Goal: Task Accomplishment & Management: Manage account settings

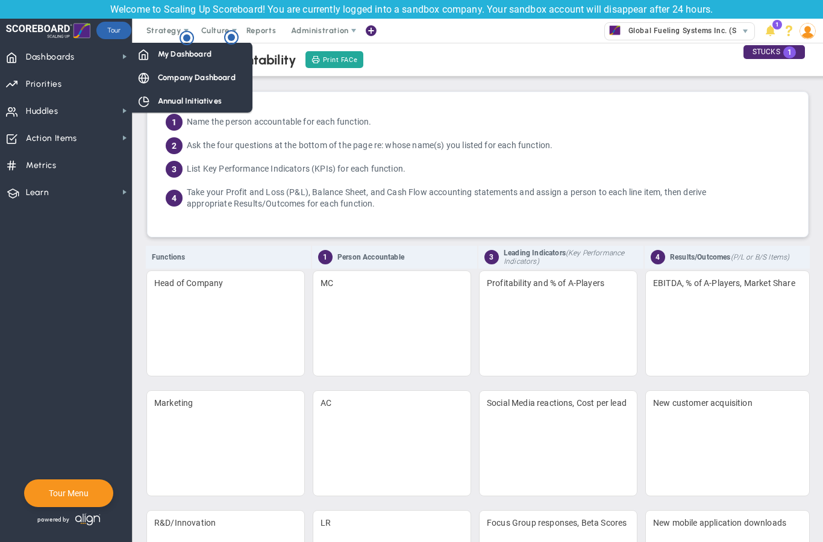
scroll to position [100, 0]
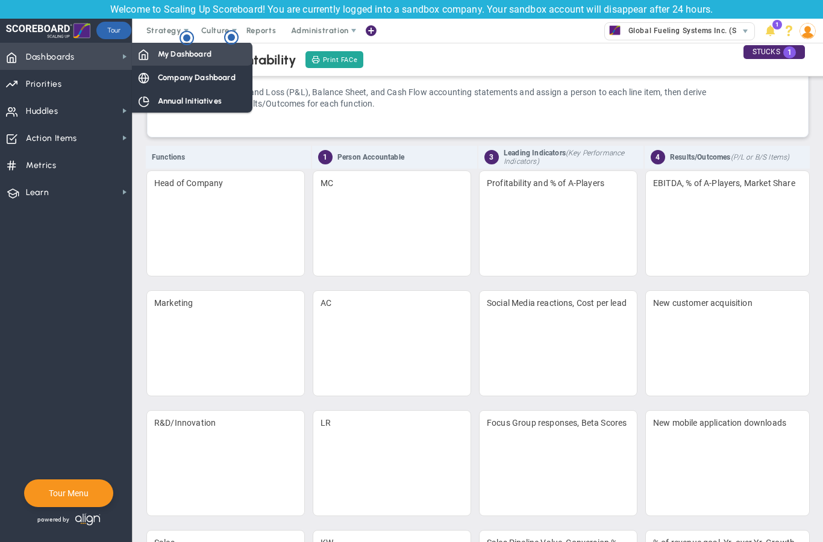
click at [170, 59] on span "My Dashboard" at bounding box center [185, 53] width 54 height 11
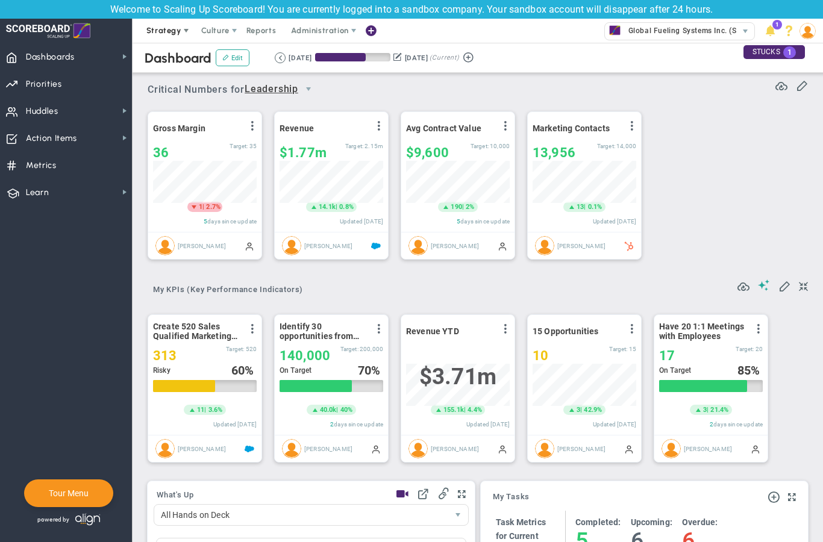
click at [164, 31] on span "Strategy" at bounding box center [163, 30] width 35 height 9
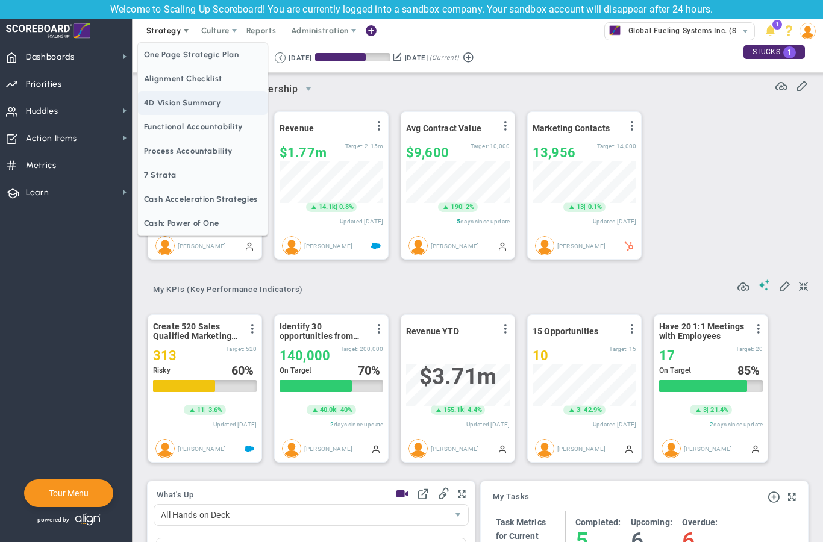
click at [163, 101] on span "4D Vision Summary" at bounding box center [203, 103] width 130 height 24
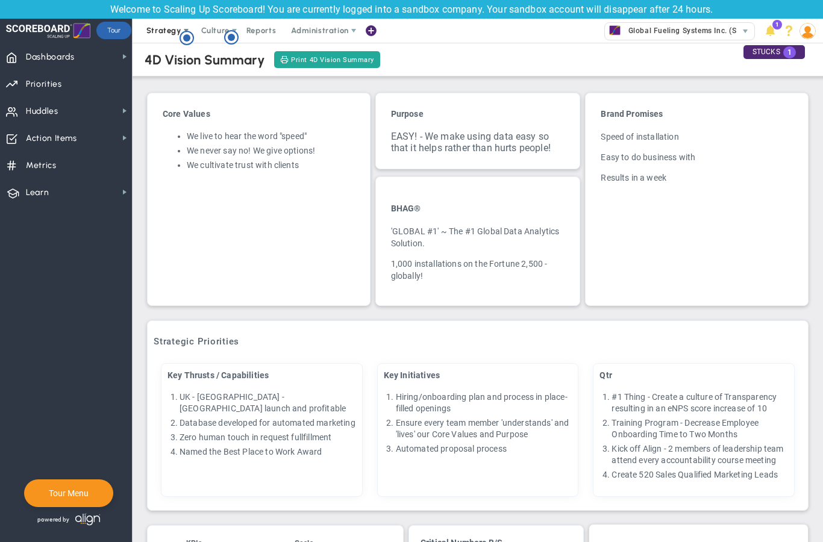
click at [172, 33] on span "Strategy" at bounding box center [163, 30] width 35 height 9
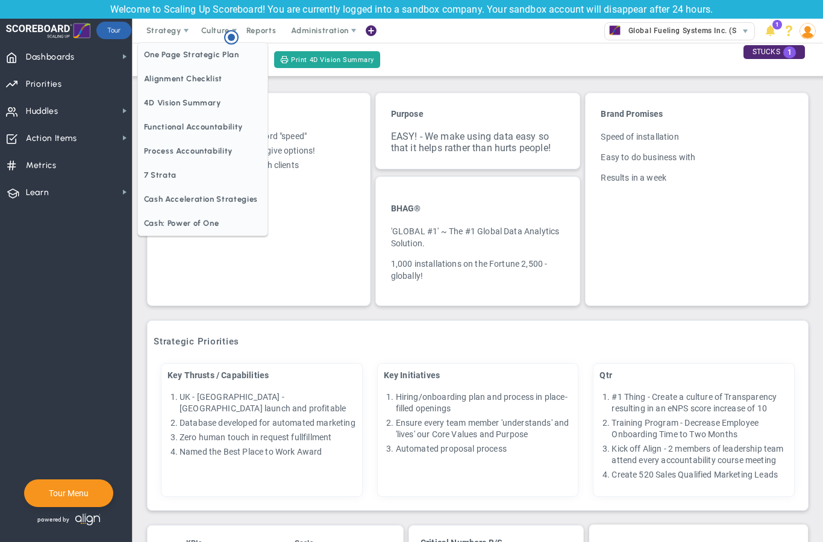
click at [480, 66] on div "4D Vision Summary Print 4D Vision Summary" at bounding box center [477, 60] width 714 height 34
click at [469, 87] on div "Purpose EASY! - We make using data easy so that it helps rather than hurts peop…" at bounding box center [478, 200] width 210 height 228
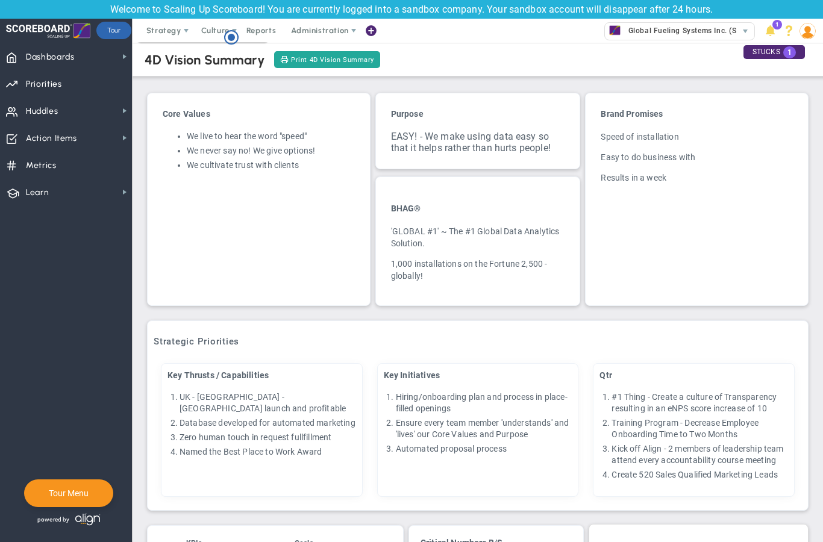
click at [70, 320] on nav "Dashboards Dashboards My Dashboard Company Dashboard" at bounding box center [66, 292] width 133 height 499
click at [173, 27] on span "Strategy" at bounding box center [163, 30] width 35 height 9
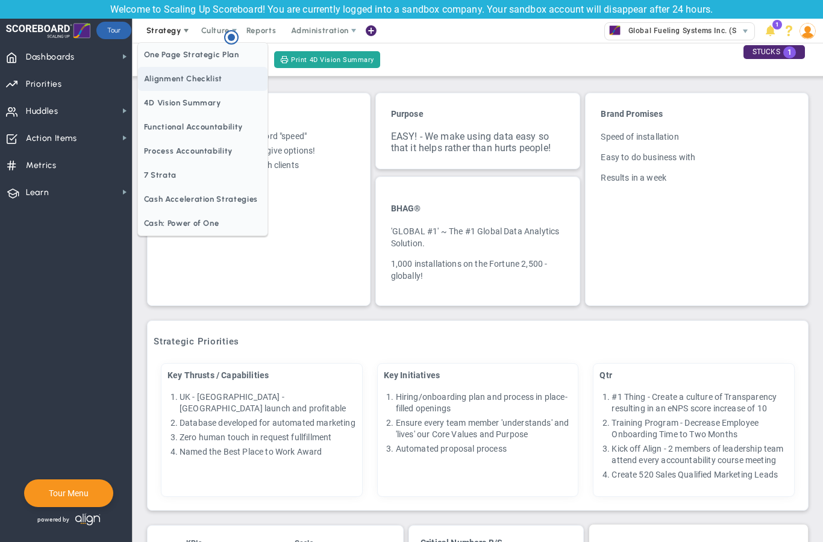
click at [207, 77] on span "Alignment Checklist" at bounding box center [203, 79] width 130 height 24
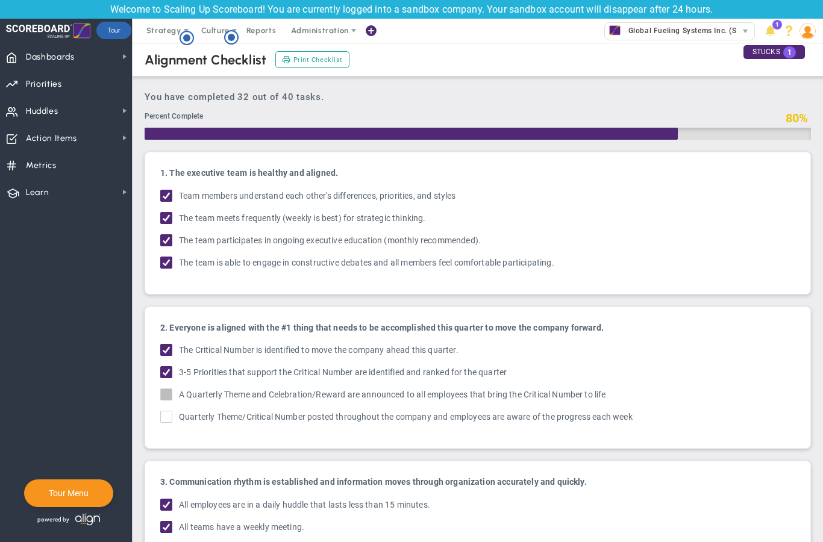
click at [171, 397] on input "A Quarterly Theme and Celebration/Reward are announced to all employees that br…" at bounding box center [167, 397] width 8 height 12
click at [163, 396] on input "A Quarterly Theme and Celebration/Reward are announced to all employees that br…" at bounding box center [167, 397] width 8 height 12
checkbox input "false"
click at [166, 36] on span "Strategy" at bounding box center [164, 31] width 55 height 24
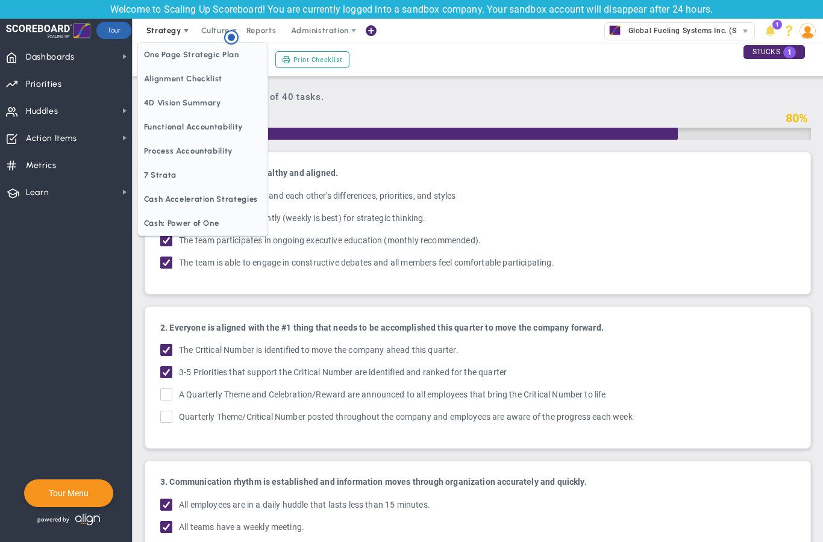
click at [155, 104] on span "4D Vision Summary" at bounding box center [203, 103] width 130 height 24
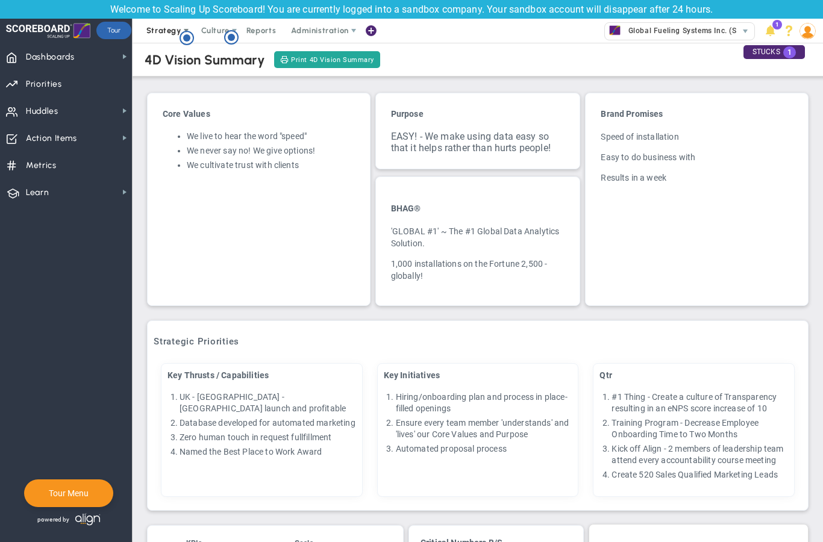
click at [161, 32] on span "Strategy" at bounding box center [163, 30] width 35 height 9
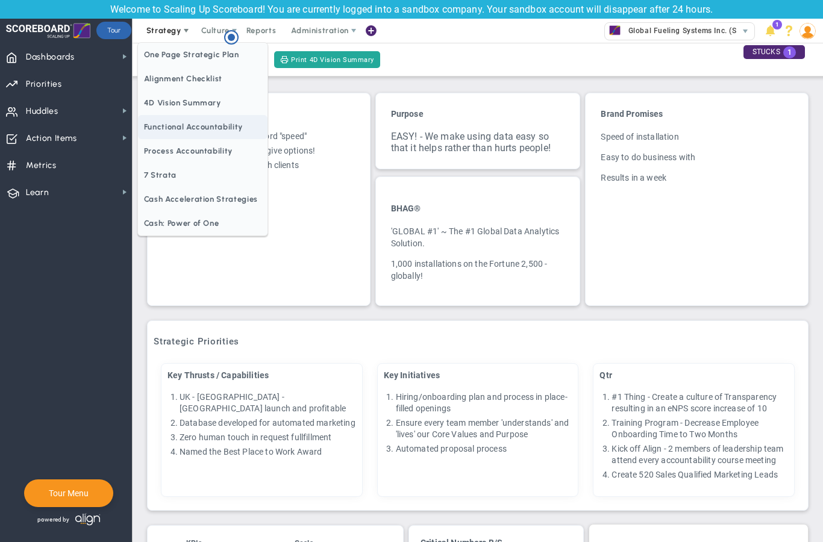
click at [163, 127] on span "Functional Accountability" at bounding box center [203, 127] width 130 height 24
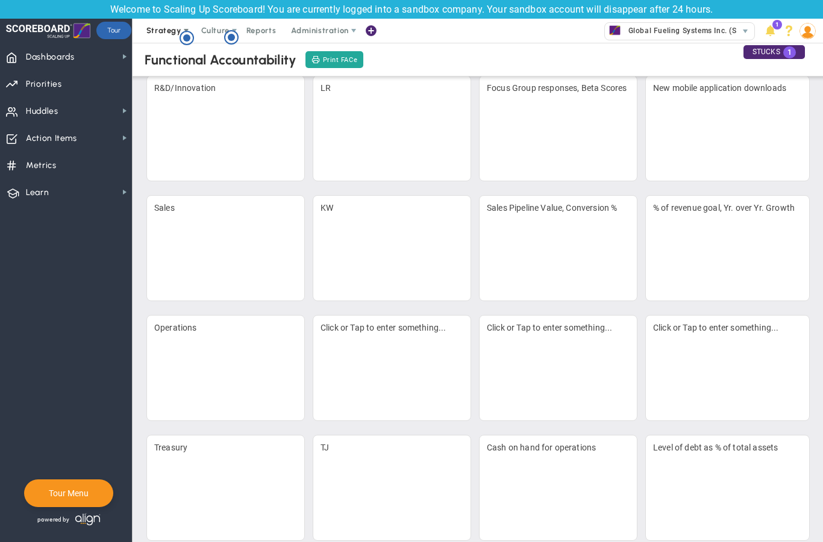
scroll to position [433, 0]
click at [166, 31] on span "Strategy" at bounding box center [163, 30] width 35 height 9
click at [154, 28] on span "Strategy" at bounding box center [163, 30] width 35 height 9
click at [164, 30] on span "Strategy" at bounding box center [163, 30] width 35 height 9
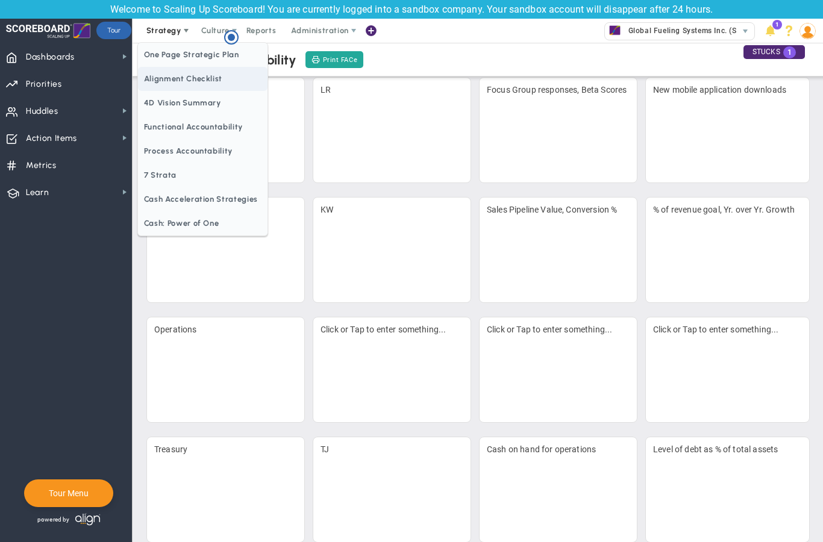
click at [190, 75] on span "Alignment Checklist" at bounding box center [203, 79] width 130 height 24
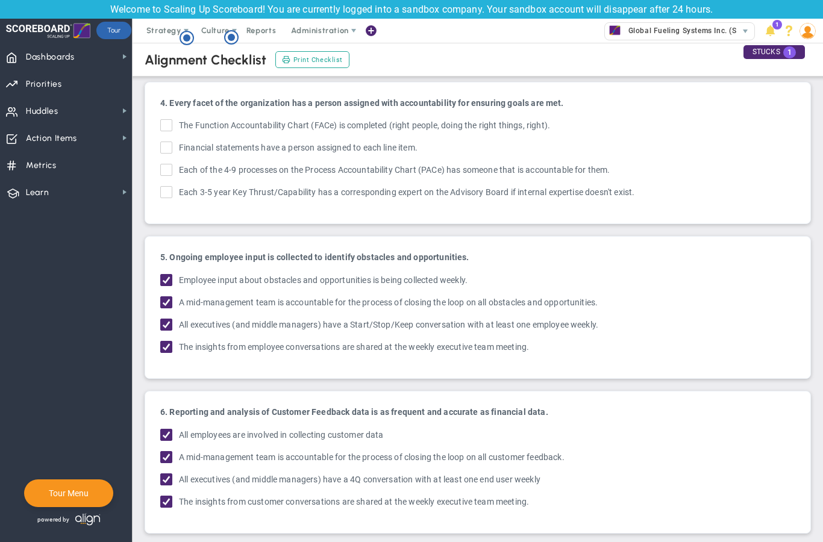
scroll to position [521, 0]
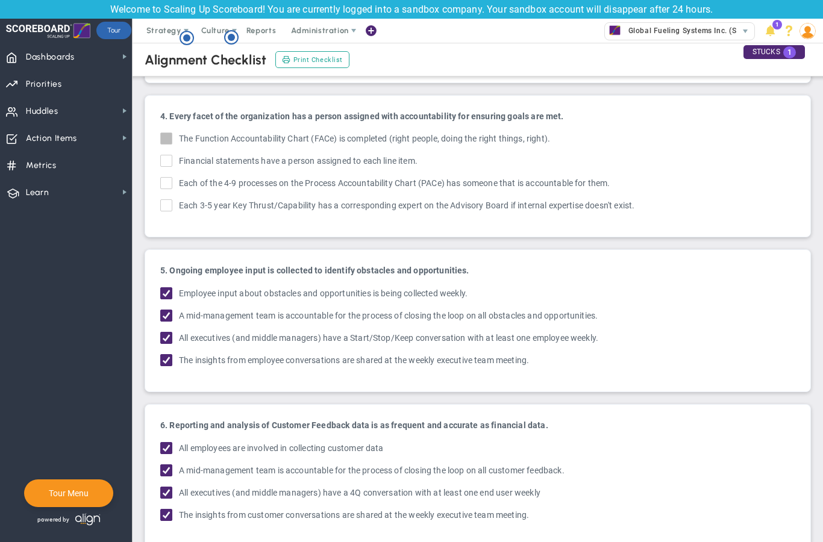
click at [165, 141] on input "The Function Accountability Chart (FACe) is completed (right people, doing the …" at bounding box center [167, 141] width 8 height 12
checkbox input "true"
click at [159, 30] on span "Strategy" at bounding box center [163, 30] width 35 height 9
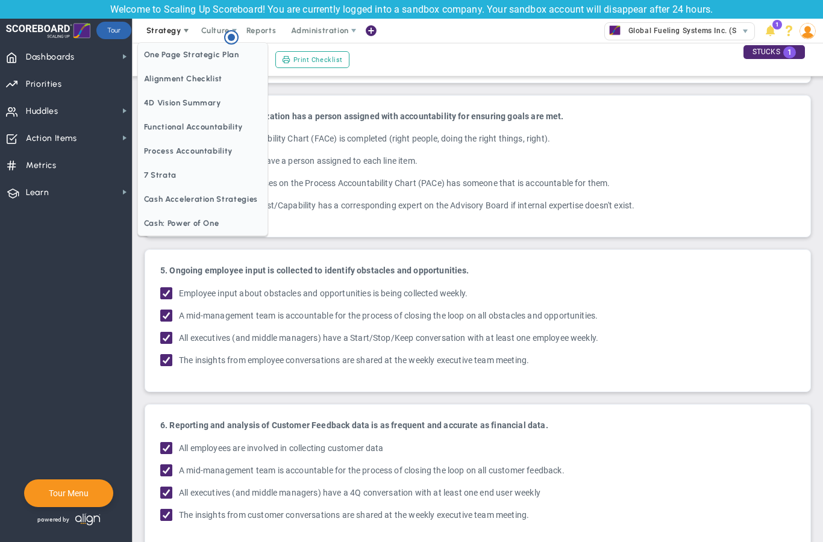
scroll to position [0, 0]
click at [195, 125] on span "Functional Accountability" at bounding box center [203, 127] width 130 height 24
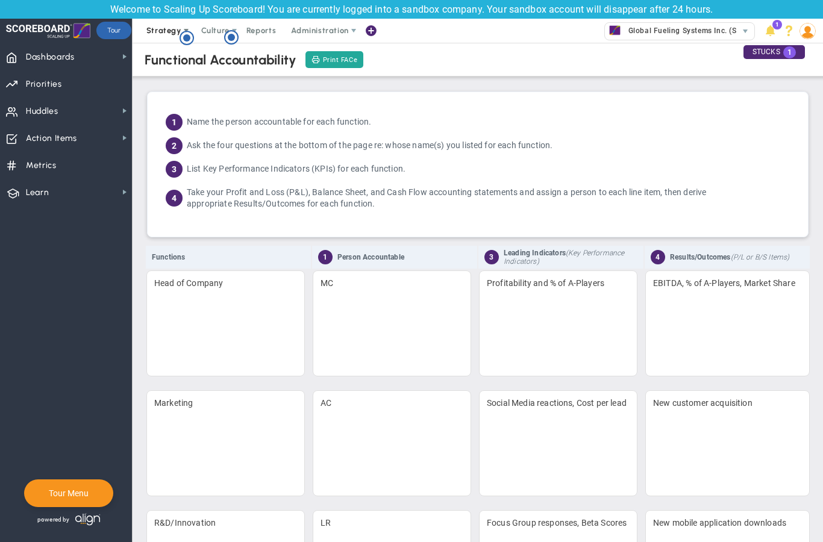
click at [157, 35] on span "Strategy" at bounding box center [163, 30] width 35 height 9
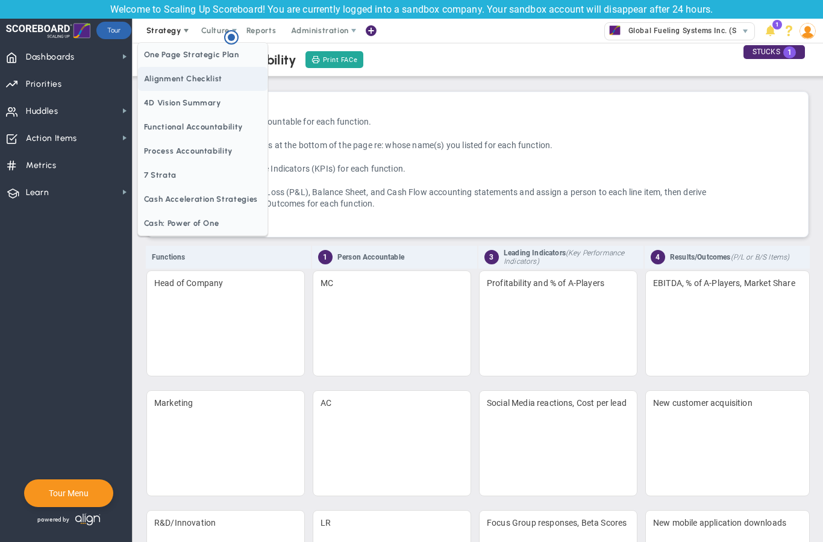
click at [213, 78] on span "Alignment Checklist" at bounding box center [203, 79] width 130 height 24
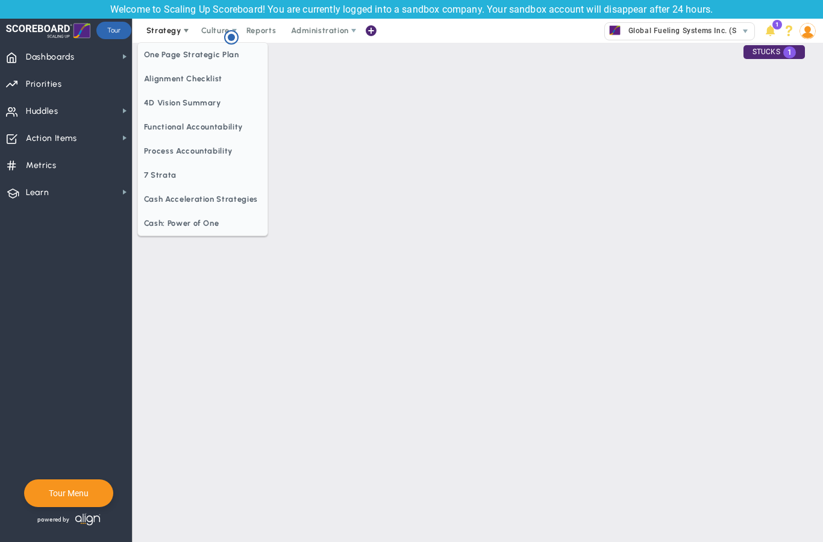
checkbox input "false"
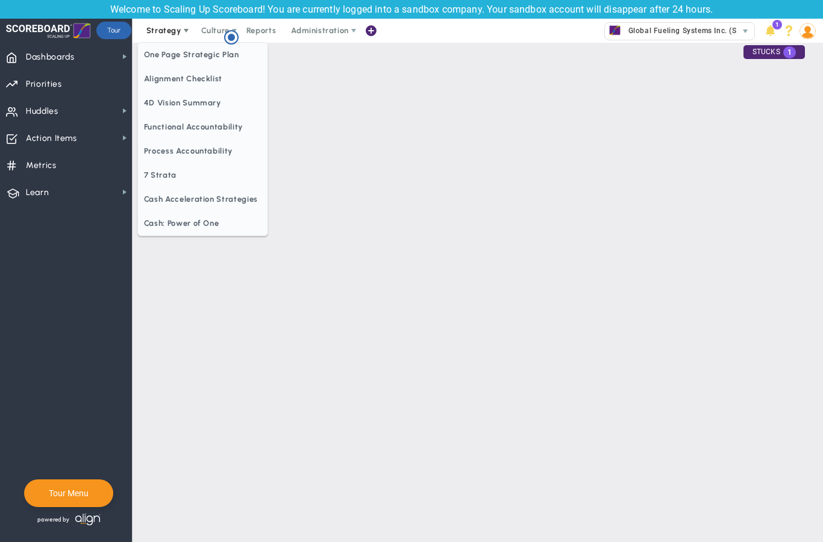
checkbox input "false"
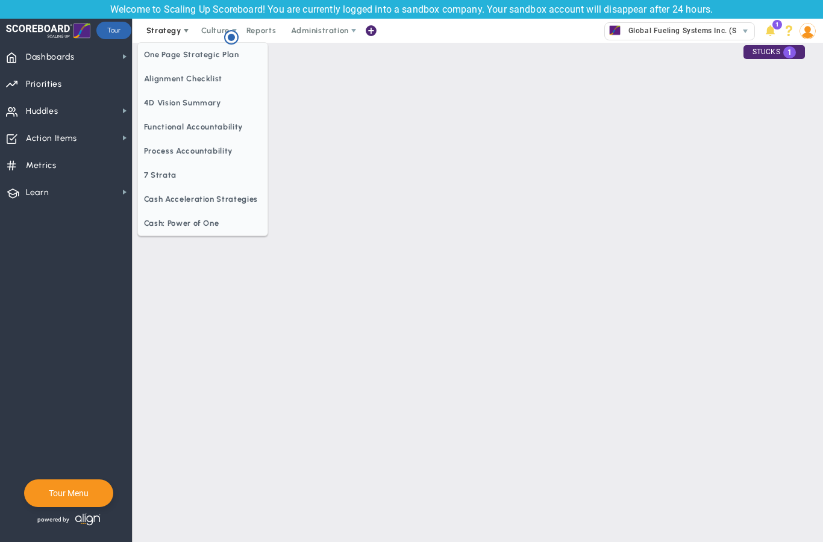
checkbox input "false"
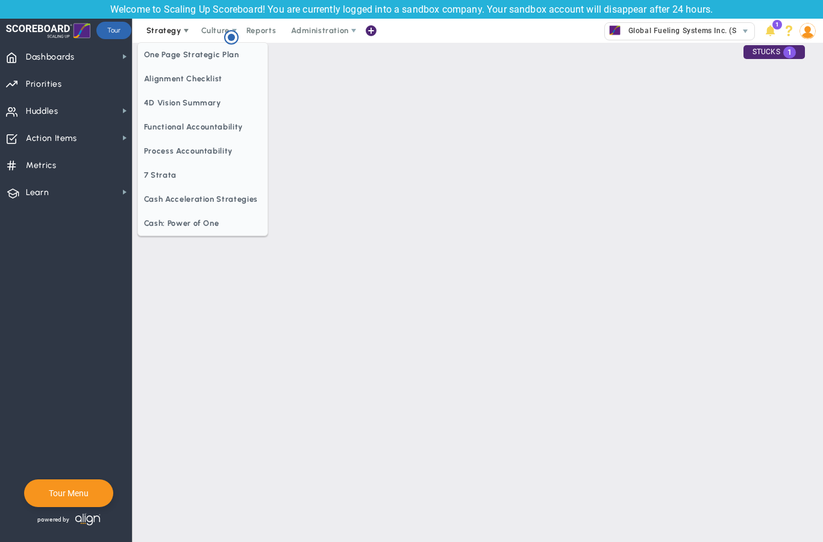
checkbox input "false"
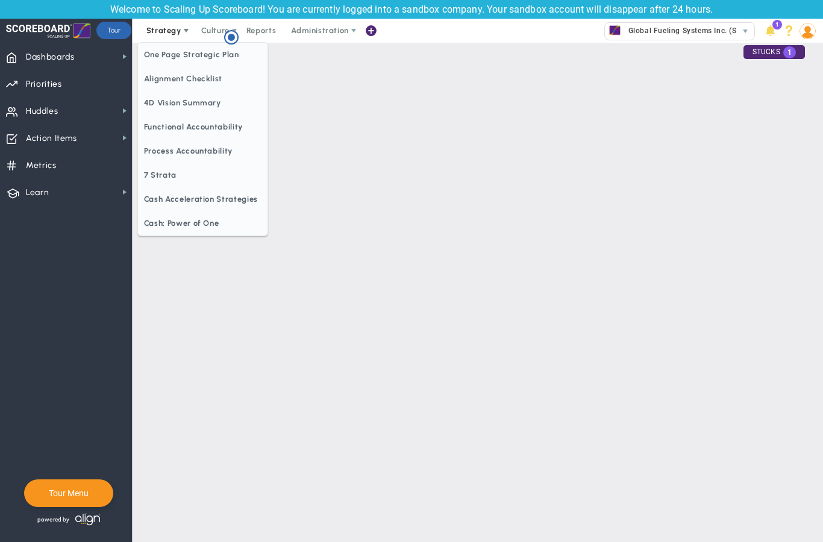
checkbox input "false"
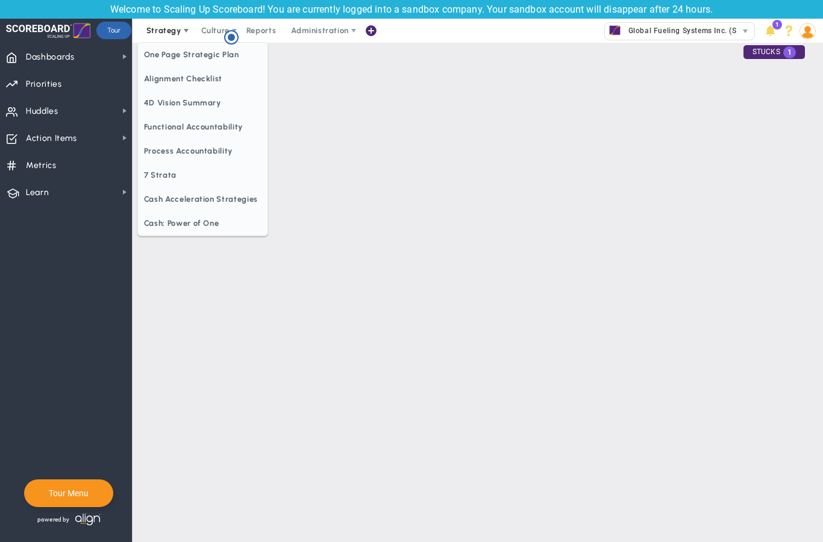
checkbox input "false"
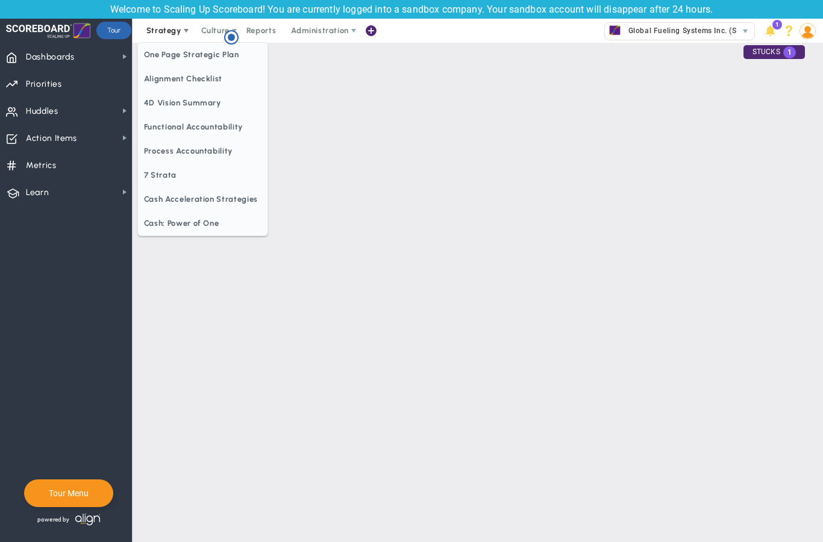
checkbox input "false"
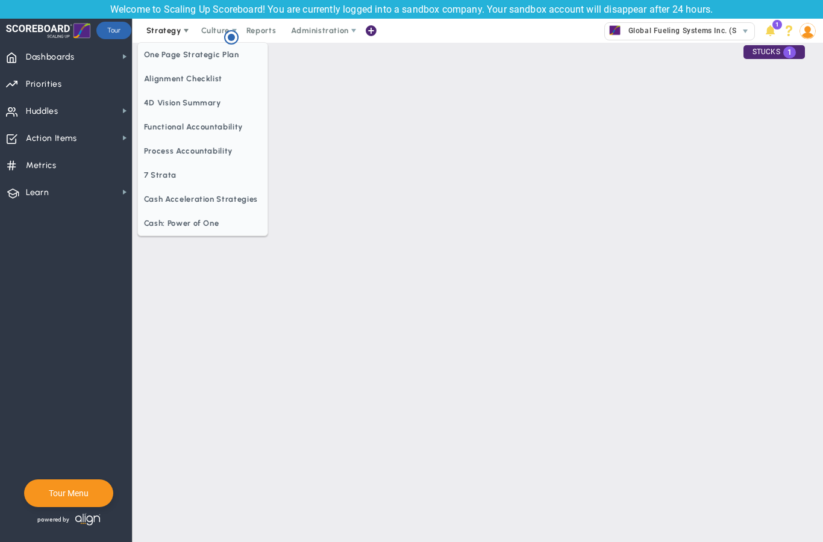
checkbox input "false"
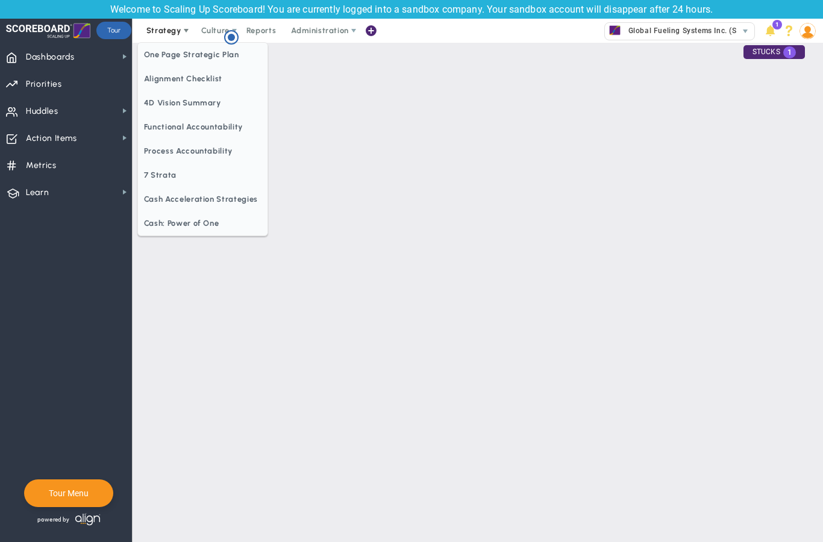
checkbox input "true"
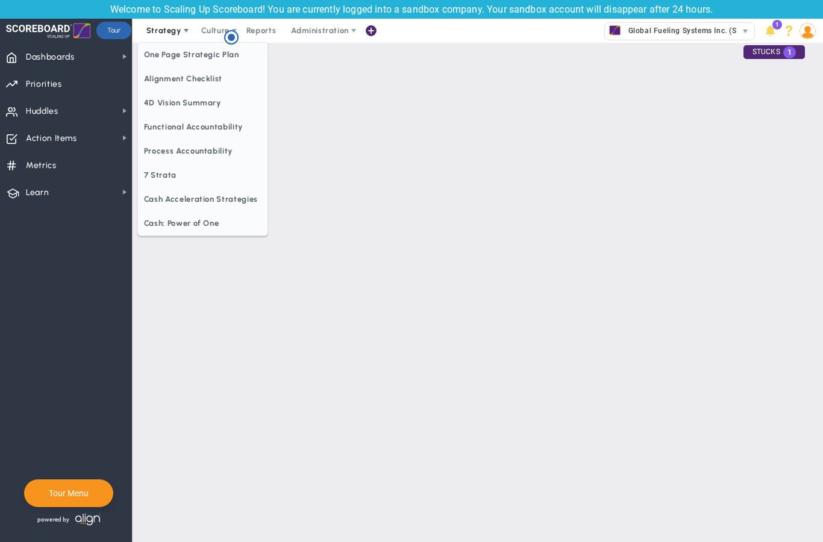
checkbox input "true"
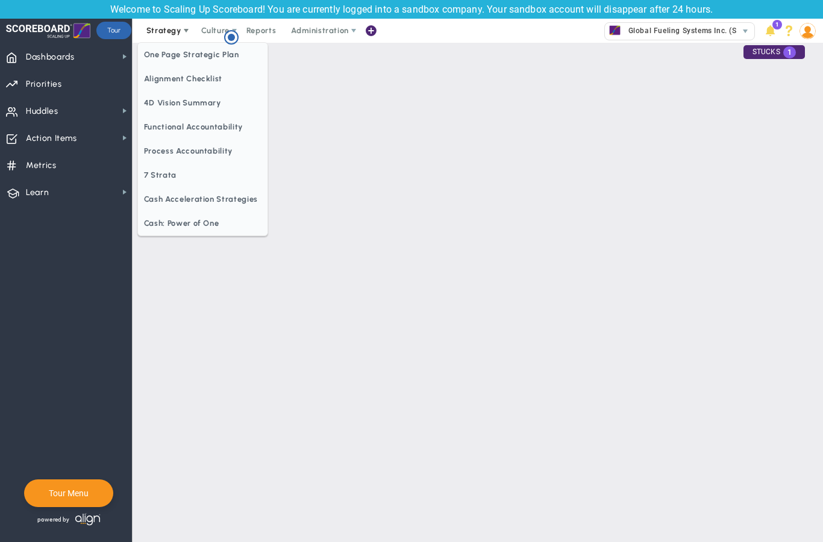
checkbox input "true"
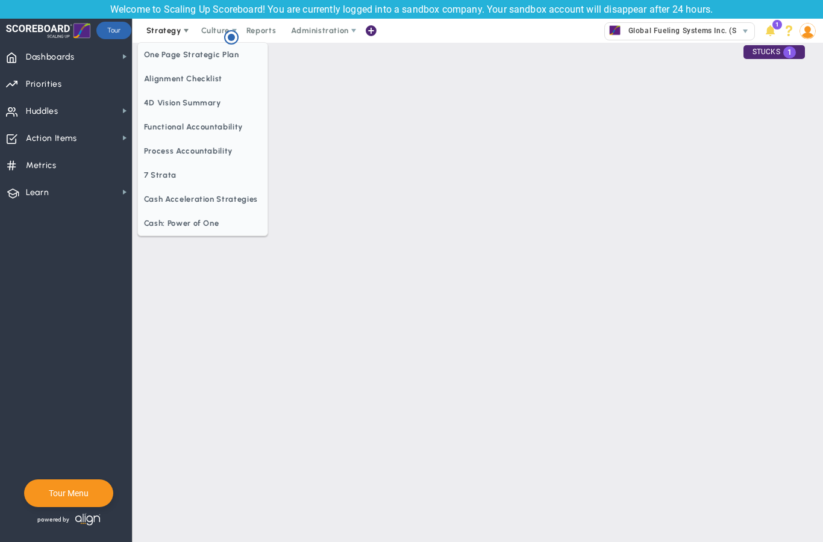
checkbox input "true"
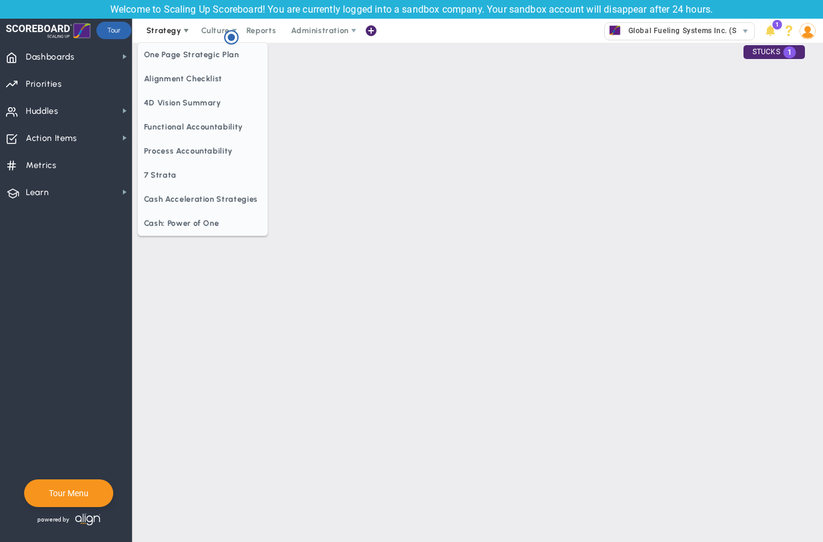
checkbox input "true"
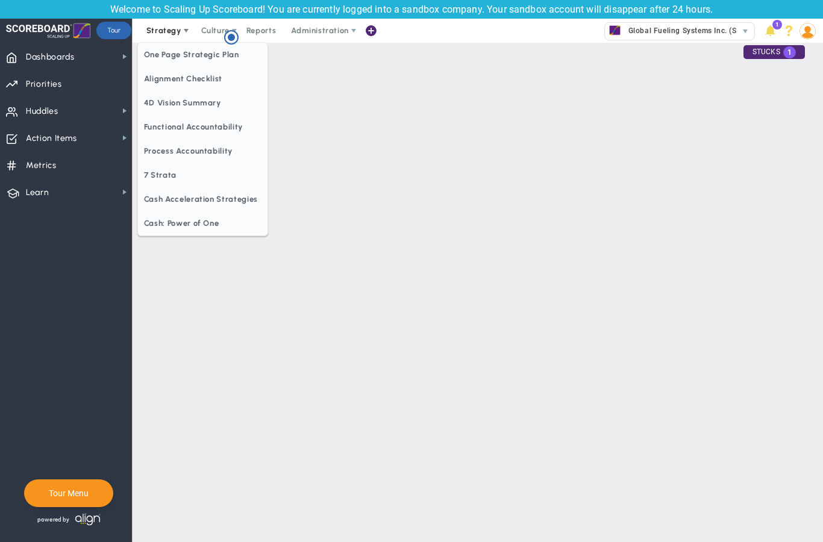
checkbox input "true"
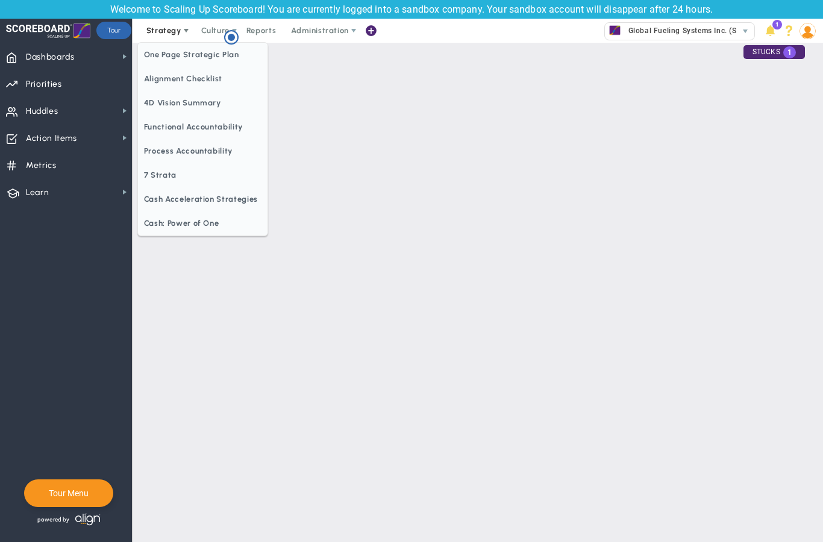
checkbox input "true"
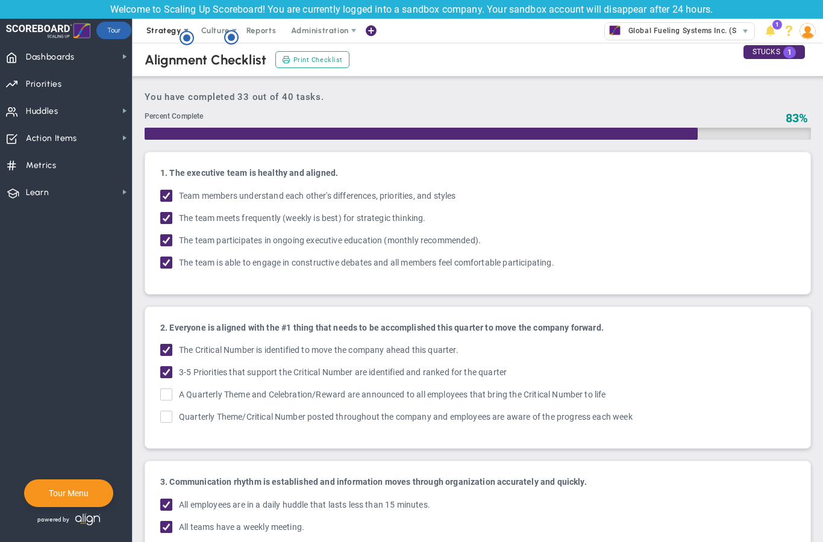
click at [170, 32] on span "Strategy" at bounding box center [163, 30] width 35 height 9
click at [214, 31] on span "Culture" at bounding box center [215, 30] width 28 height 9
click at [387, 113] on div "Percent Complete" at bounding box center [462, 117] width 635 height 13
click at [79, 160] on span "Metrics Metrics" at bounding box center [66, 164] width 132 height 27
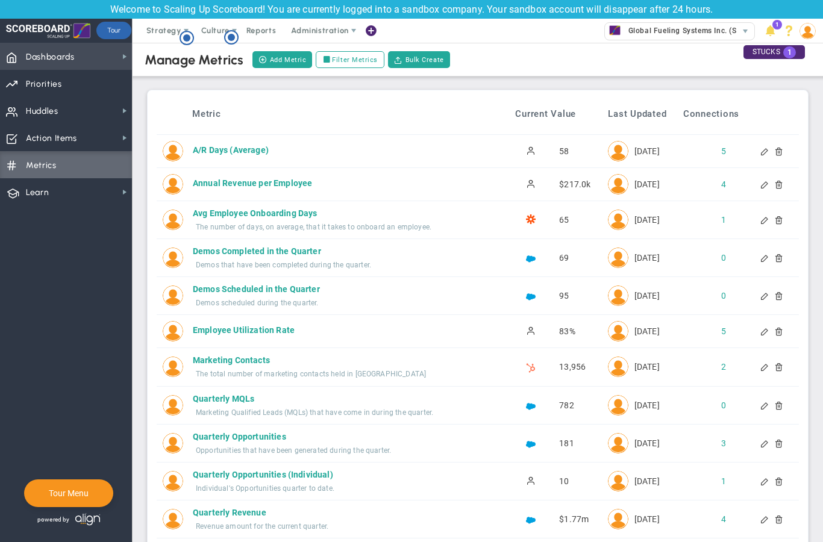
click at [82, 58] on span "Dashboards Dashboards" at bounding box center [66, 56] width 132 height 27
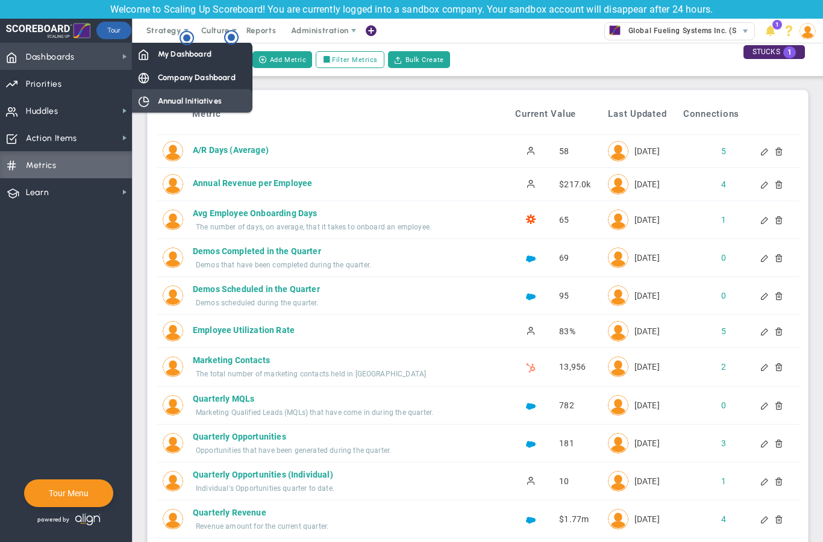
click at [204, 104] on span "Annual Initiatives" at bounding box center [190, 100] width 64 height 11
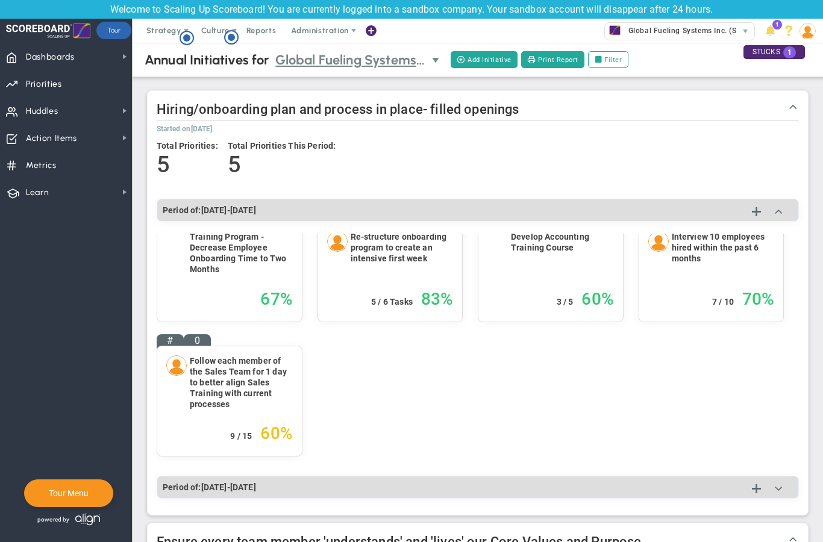
click at [340, 68] on span "Global Fueling Systems Inc. (Sandbox)" at bounding box center [350, 59] width 151 height 21
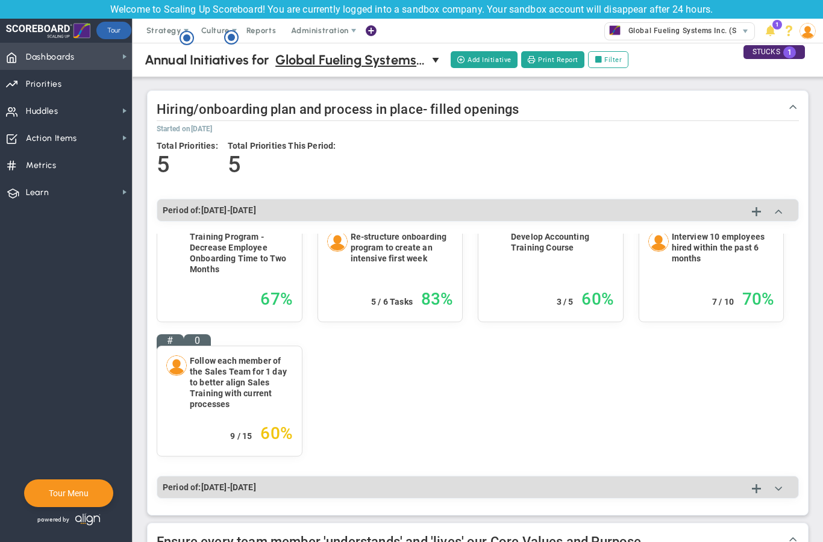
click at [111, 58] on span "Dashboards Dashboards" at bounding box center [66, 56] width 132 height 27
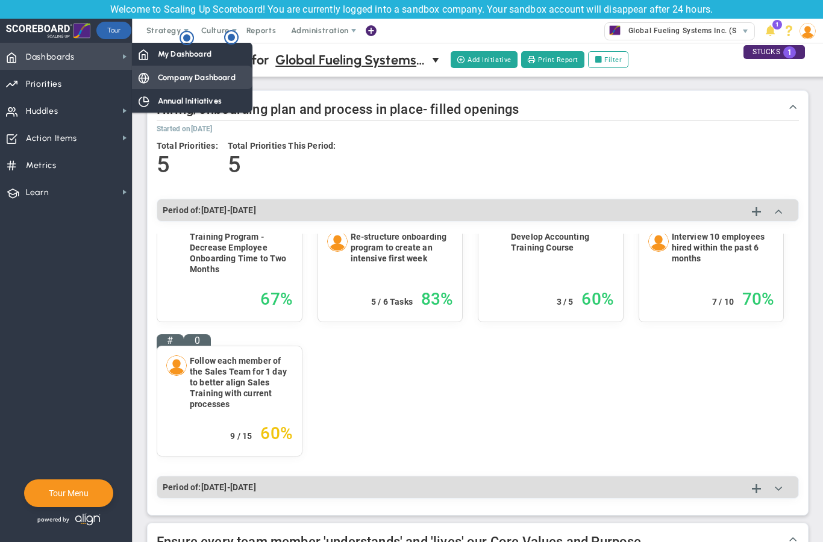
click at [223, 76] on span "Company Dashboard" at bounding box center [197, 77] width 78 height 11
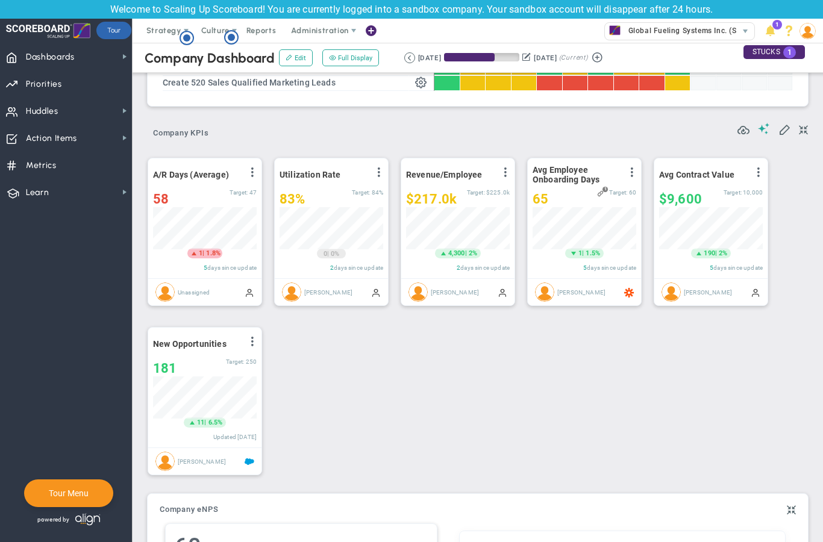
scroll to position [320, 0]
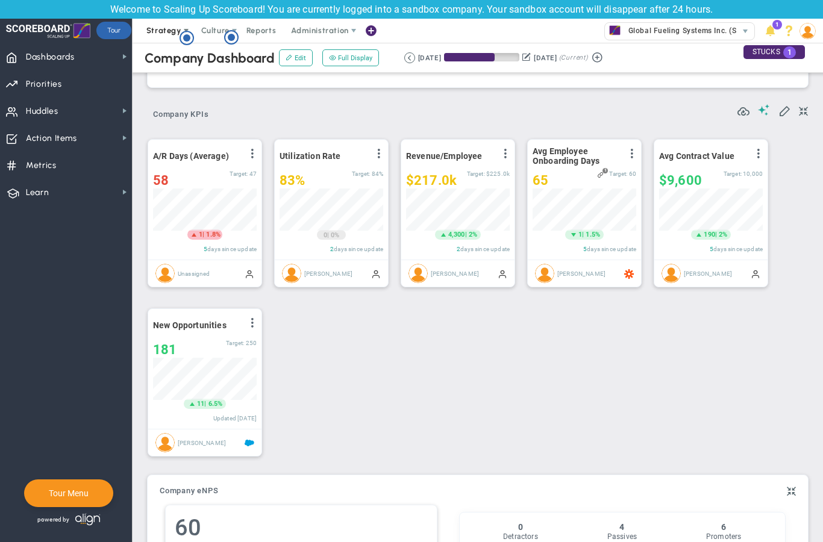
click at [170, 36] on span "Strategy" at bounding box center [164, 31] width 55 height 24
click at [164, 33] on span "Strategy" at bounding box center [163, 30] width 35 height 9
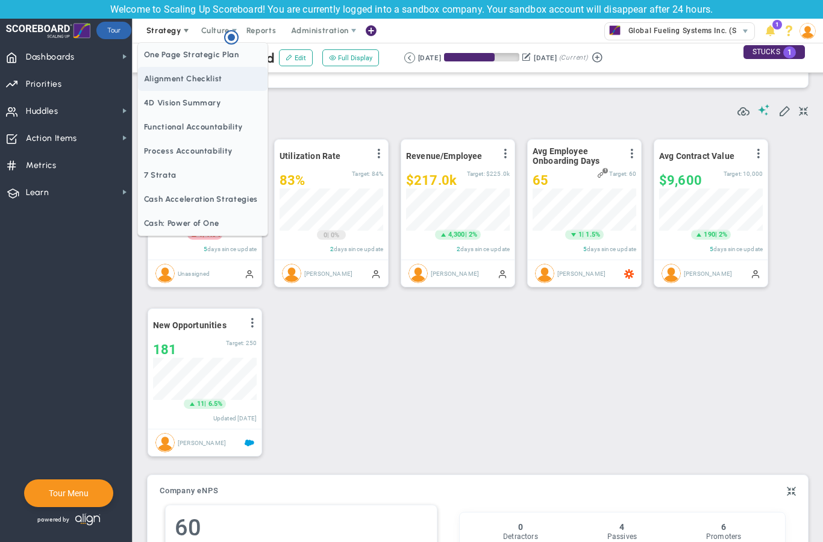
click at [192, 78] on span "Alignment Checklist" at bounding box center [203, 79] width 130 height 24
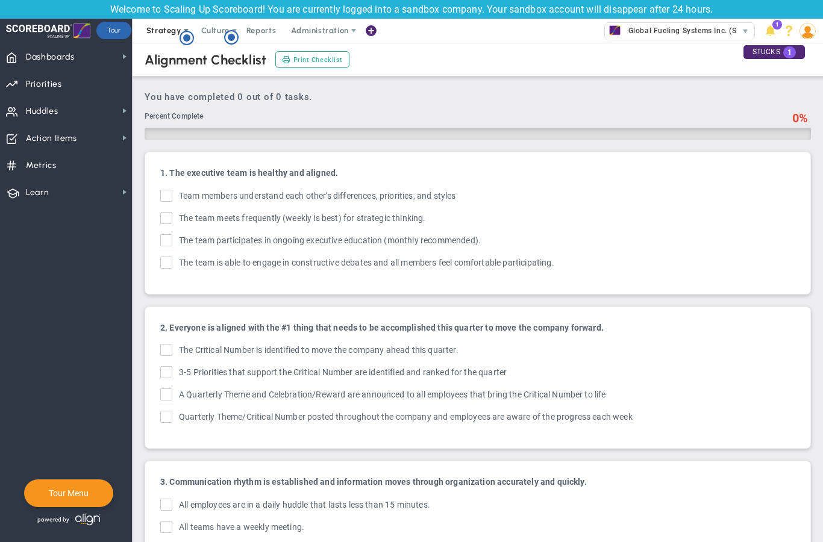
checkbox input "true"
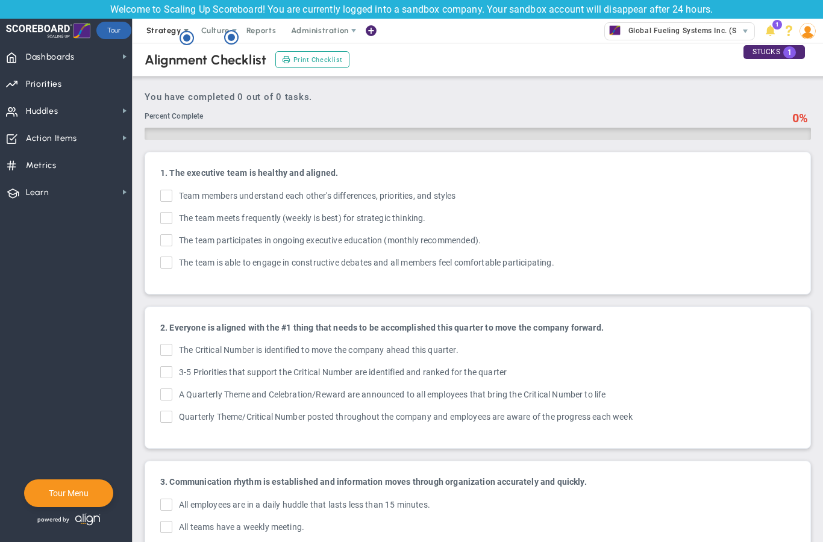
checkbox input "true"
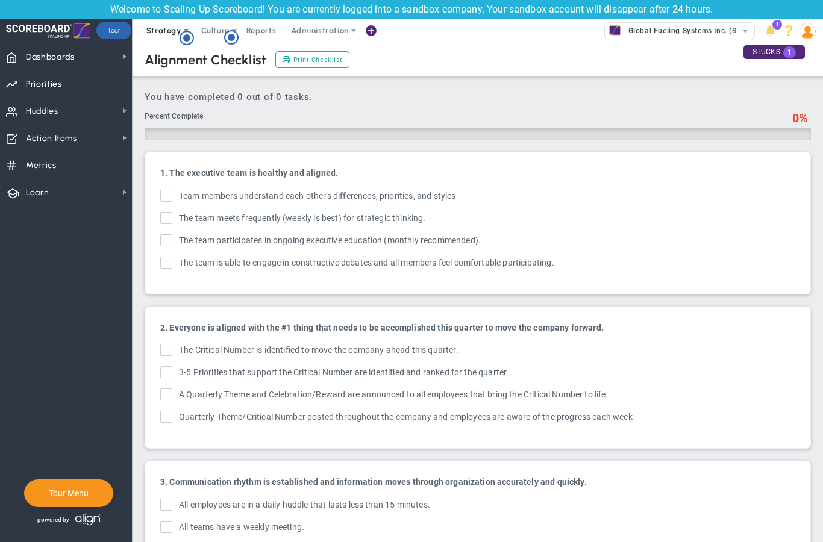
checkbox input "true"
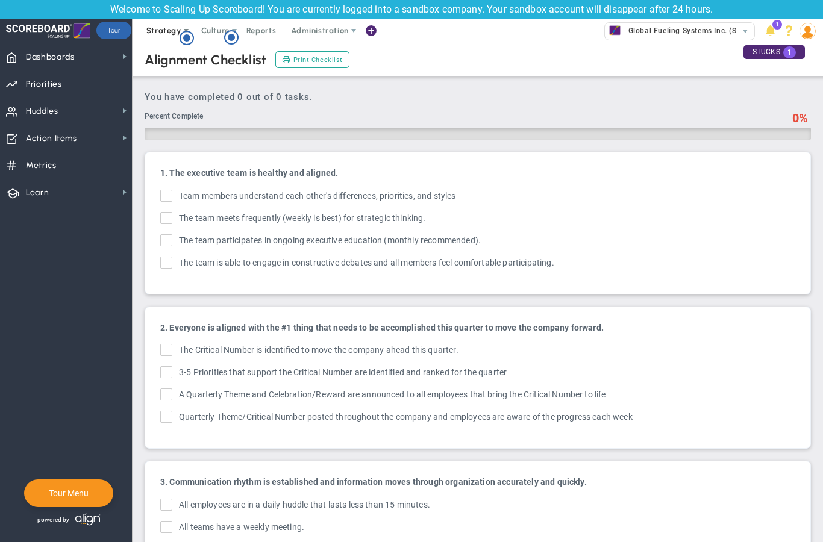
checkbox input "true"
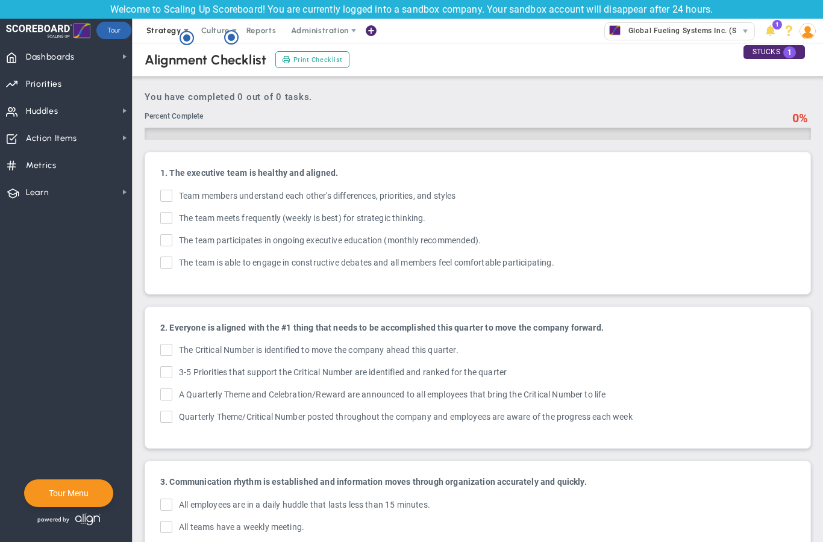
checkbox input "true"
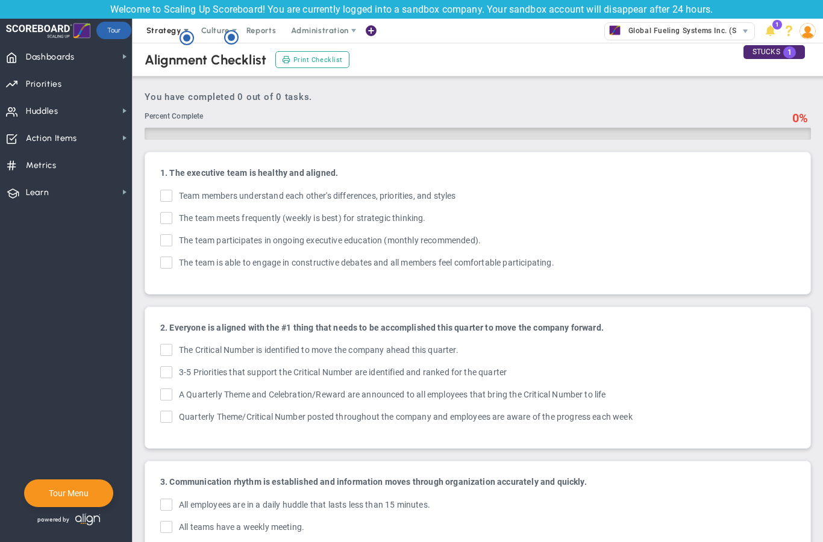
checkbox input "true"
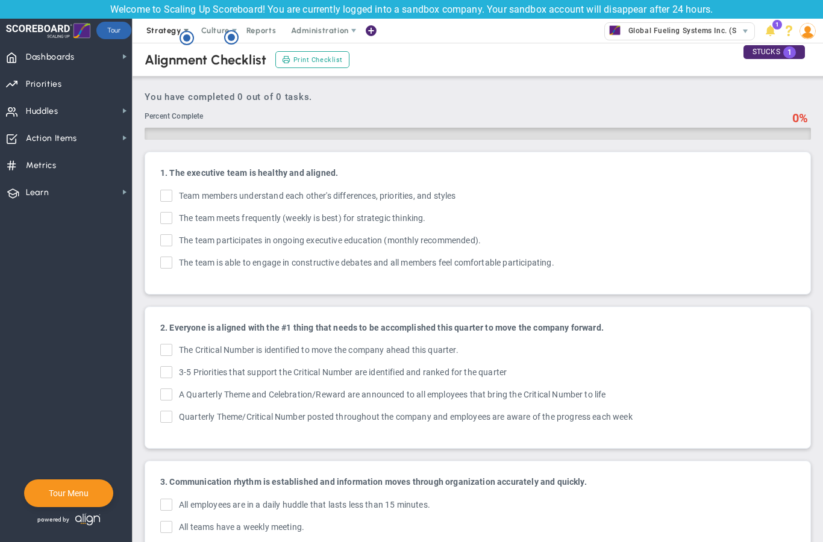
checkbox input "true"
